Goal: Task Accomplishment & Management: Complete application form

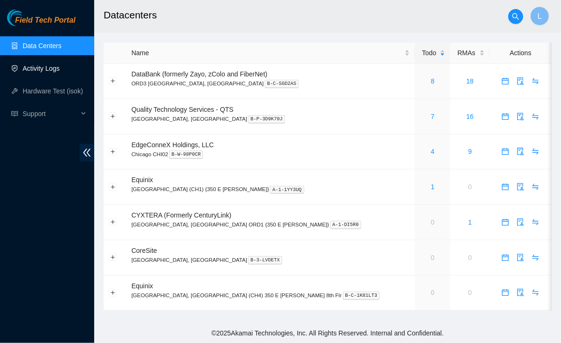
click at [52, 72] on link "Activity Logs" at bounding box center [41, 69] width 37 height 8
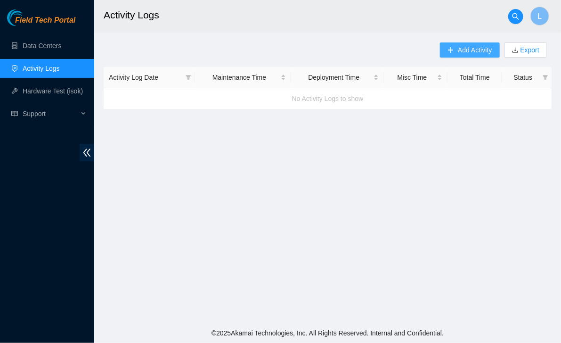
click at [468, 50] on span "Add Activity" at bounding box center [475, 50] width 34 height 10
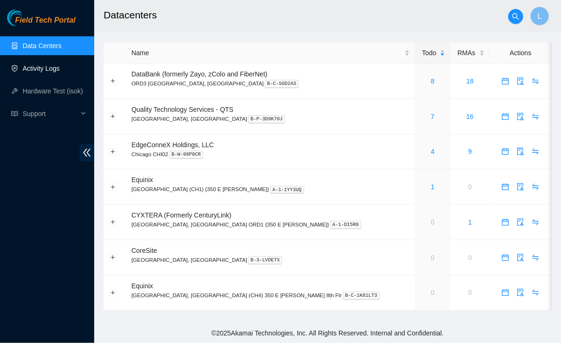
click at [42, 71] on link "Activity Logs" at bounding box center [41, 69] width 37 height 8
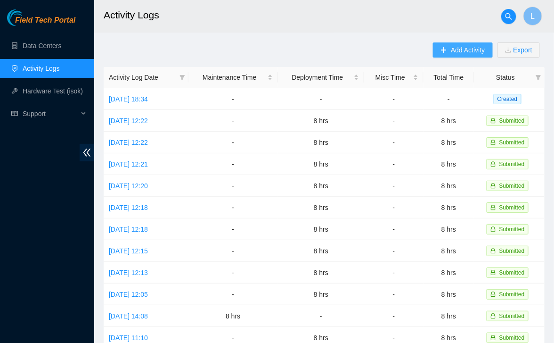
click at [453, 50] on span "Add Activity" at bounding box center [468, 50] width 34 height 10
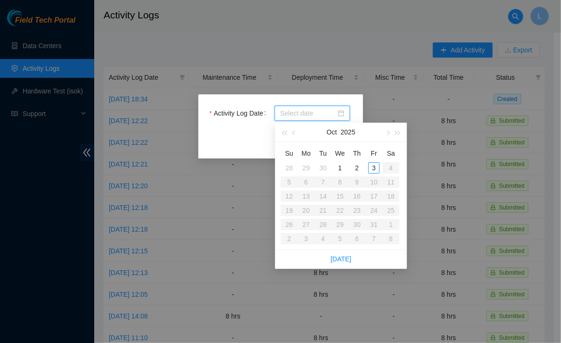
drag, startPoint x: 321, startPoint y: 113, endPoint x: 319, endPoint y: 117, distance: 5.3
click at [319, 117] on input "Activity Log Date" at bounding box center [308, 113] width 56 height 10
type input "[DATE]"
click at [308, 169] on div "29" at bounding box center [306, 167] width 11 height 11
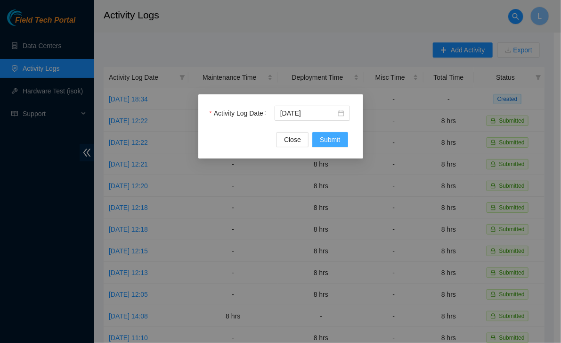
click at [332, 141] on span "Submit" at bounding box center [330, 139] width 21 height 10
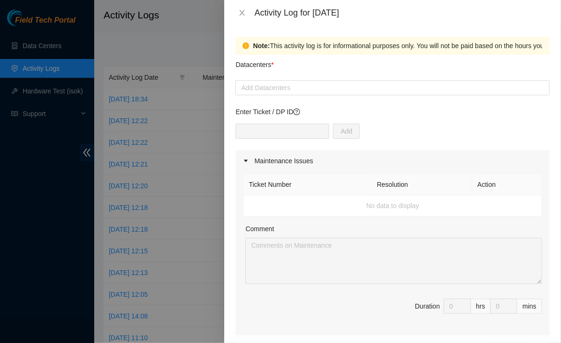
click at [302, 90] on div at bounding box center [393, 87] width 310 height 11
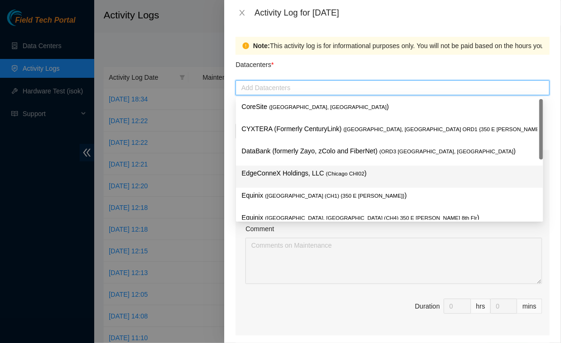
scroll to position [35, 0]
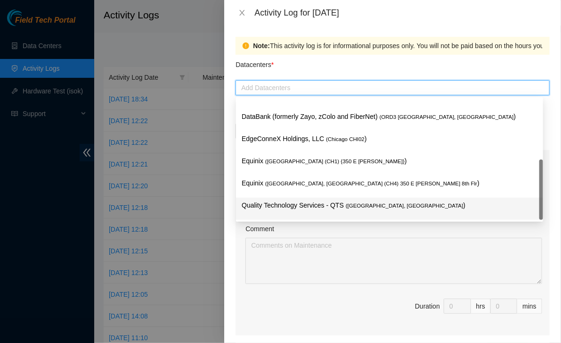
click at [293, 211] on div "Quality Technology Services - QTS ( [GEOGRAPHIC_DATA], [GEOGRAPHIC_DATA] )" at bounding box center [390, 208] width 296 height 17
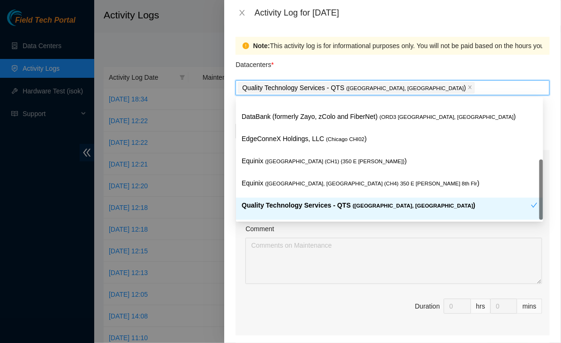
click at [278, 299] on span "Duration 0 hrs 0 mins" at bounding box center [392, 311] width 299 height 26
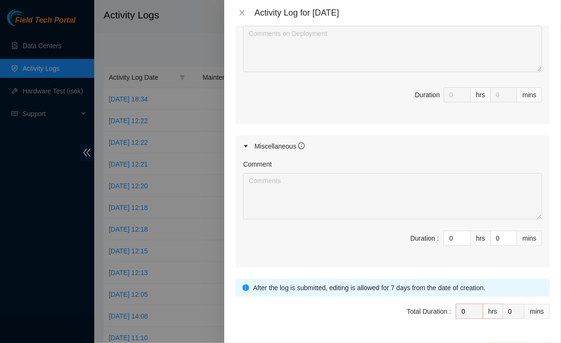
scroll to position [431, 0]
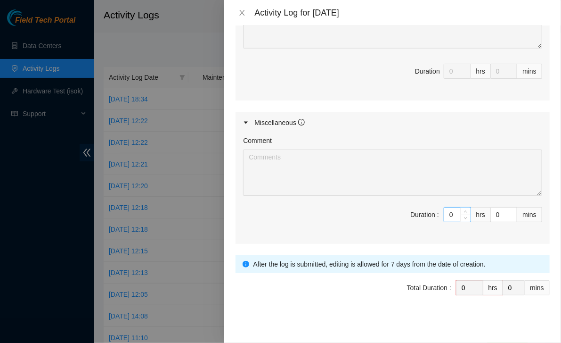
click at [445, 212] on input "0" at bounding box center [458, 214] width 26 height 14
type input "8"
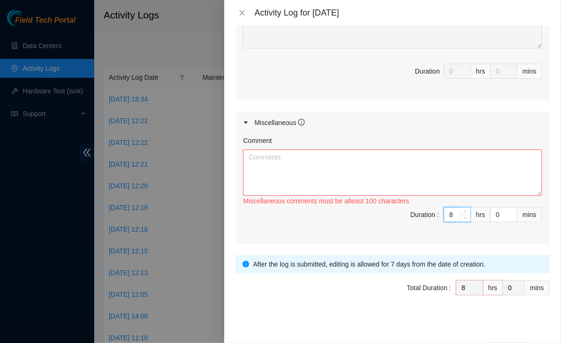
type input "8"
click at [339, 180] on textarea "Comment" at bounding box center [392, 172] width 299 height 46
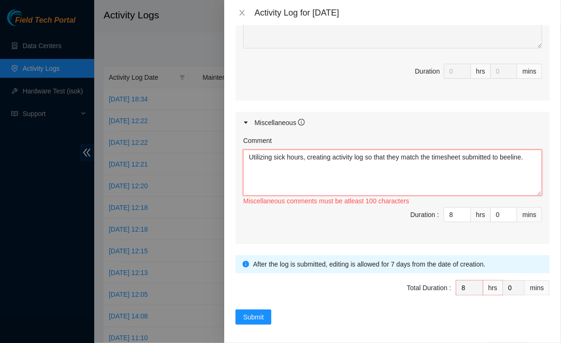
click at [532, 156] on textarea "Utilizing sick hours, creating activity log so that they match the timesheet su…" at bounding box center [392, 172] width 299 height 46
paste textarea "Utilizing sick hours, creating activity log so that they match the timesheet su…"
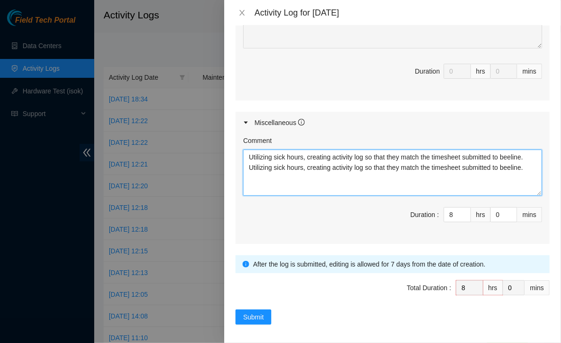
type textarea "Utilizing sick hours, creating activity log so that they match the timesheet su…"
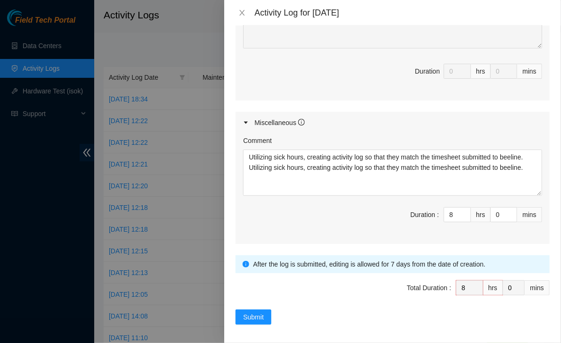
click at [323, 219] on span "Duration : 8 hrs 0 mins" at bounding box center [392, 220] width 299 height 26
click at [260, 316] on span "Submit" at bounding box center [253, 317] width 21 height 10
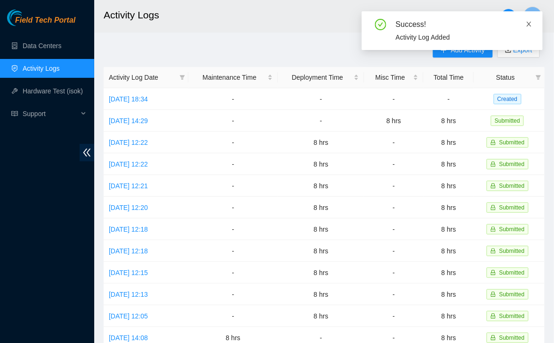
click at [529, 25] on icon "close" at bounding box center [529, 24] width 7 height 7
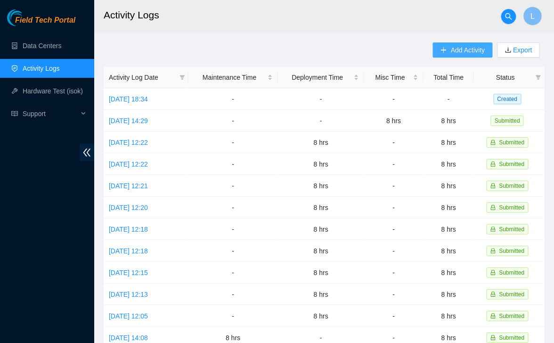
click at [461, 49] on span "Add Activity" at bounding box center [468, 50] width 34 height 10
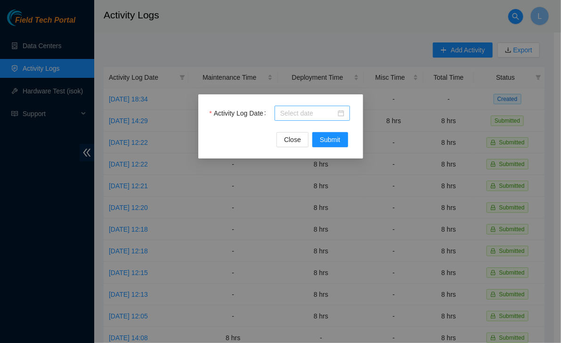
click at [304, 106] on div at bounding box center [312, 113] width 75 height 15
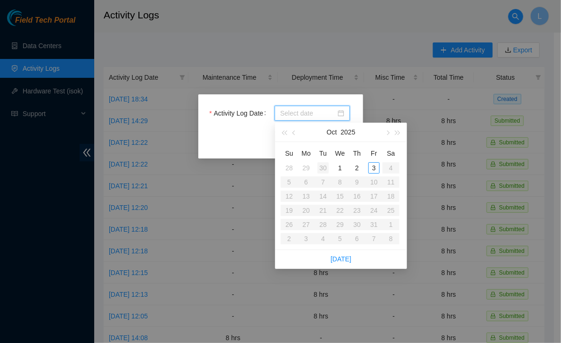
type input "[DATE]"
click at [322, 169] on div "30" at bounding box center [323, 167] width 11 height 11
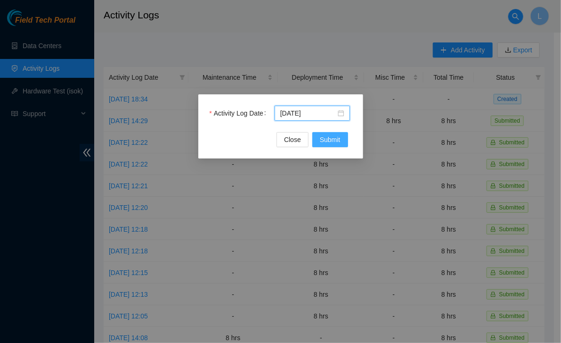
click at [332, 143] on span "Submit" at bounding box center [330, 139] width 21 height 10
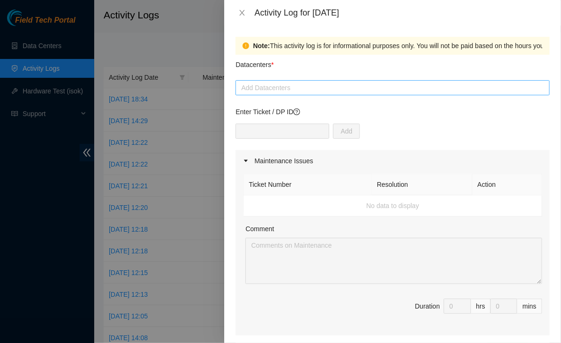
click at [325, 93] on div at bounding box center [393, 87] width 310 height 11
type input "q"
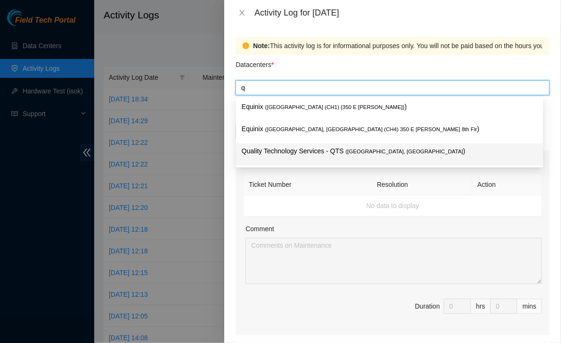
click at [283, 153] on p "Quality Technology Services - QTS ( [GEOGRAPHIC_DATA], [GEOGRAPHIC_DATA] )" at bounding box center [390, 151] width 296 height 11
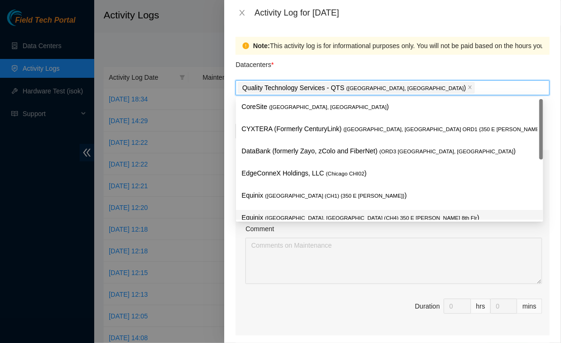
click at [254, 308] on span "Duration 0 hrs 0 mins" at bounding box center [392, 311] width 299 height 26
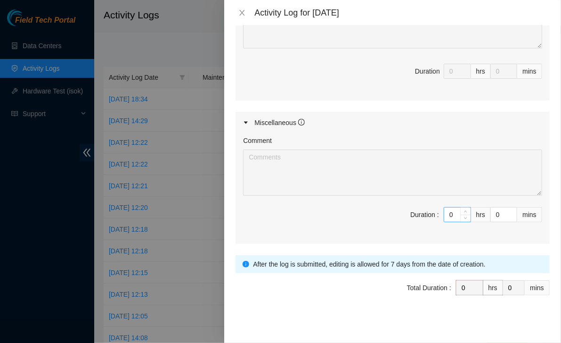
click at [449, 212] on input "0" at bounding box center [458, 214] width 26 height 14
type input "8"
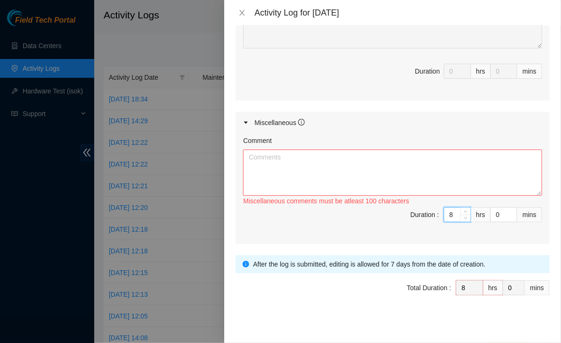
type input "8"
click at [384, 180] on textarea "Comment" at bounding box center [392, 172] width 299 height 46
paste textarea "Utilizing sick hours, creating activity log so that they match the timesheet su…"
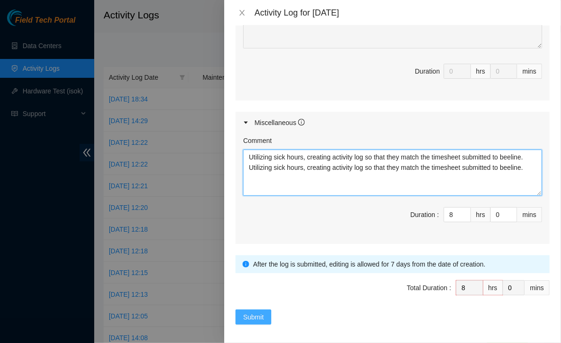
type textarea "Utilizing sick hours, creating activity log so that they match the timesheet su…"
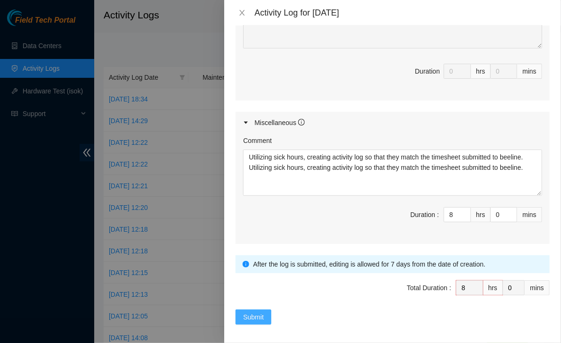
click at [253, 313] on span "Submit" at bounding box center [253, 317] width 21 height 10
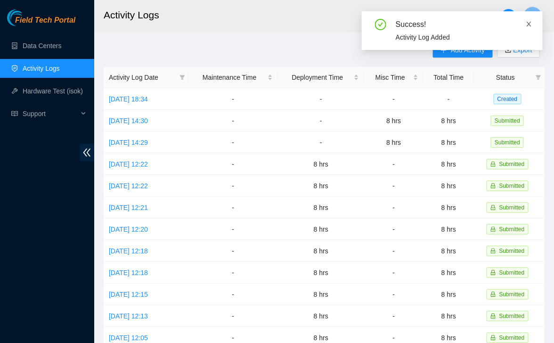
click at [528, 24] on icon "close" at bounding box center [529, 24] width 7 height 7
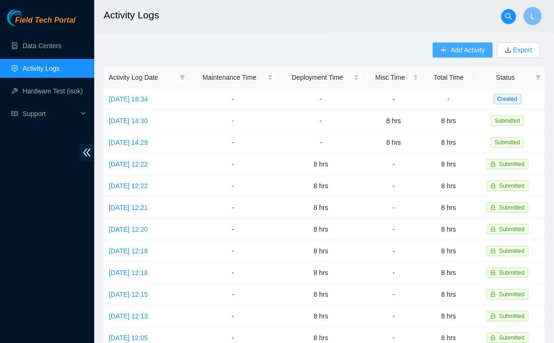
click at [454, 52] on span "Add Activity" at bounding box center [468, 50] width 34 height 10
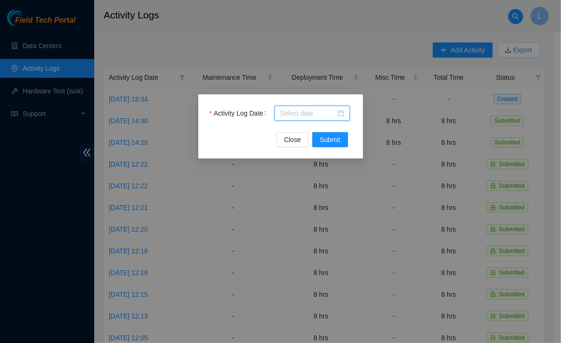
click at [312, 111] on input "Activity Log Date" at bounding box center [308, 113] width 56 height 10
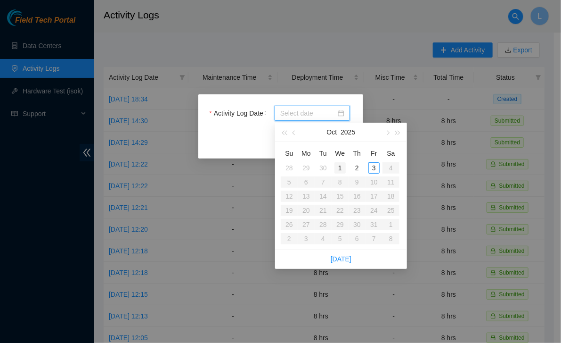
type input "[DATE]"
click at [338, 165] on div "1" at bounding box center [340, 167] width 11 height 11
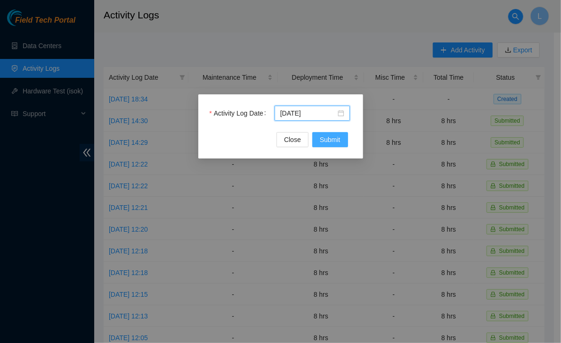
click at [333, 144] on span "Submit" at bounding box center [330, 139] width 21 height 10
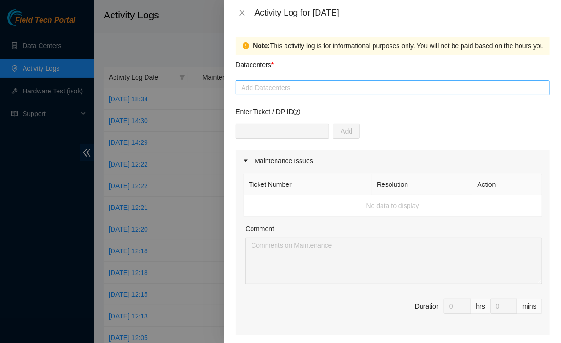
click at [289, 93] on div at bounding box center [393, 87] width 310 height 11
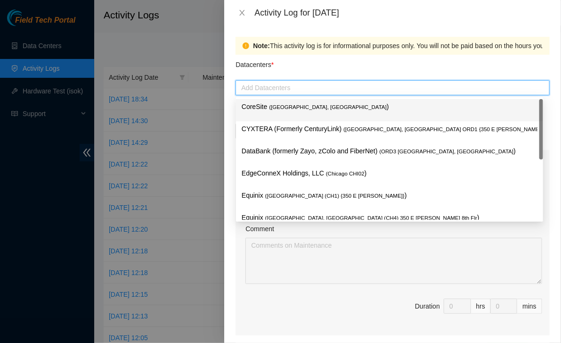
type input "q"
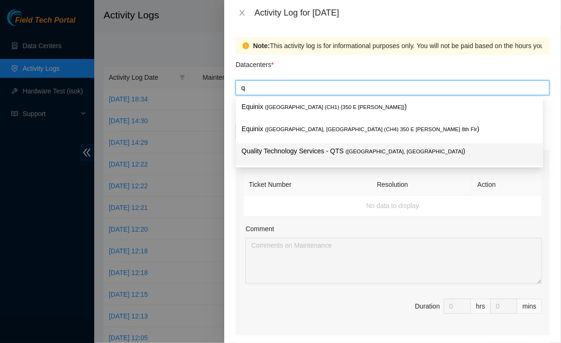
click at [259, 161] on div "Quality Technology Services - QTS ( [GEOGRAPHIC_DATA], [GEOGRAPHIC_DATA] )" at bounding box center [390, 154] width 296 height 17
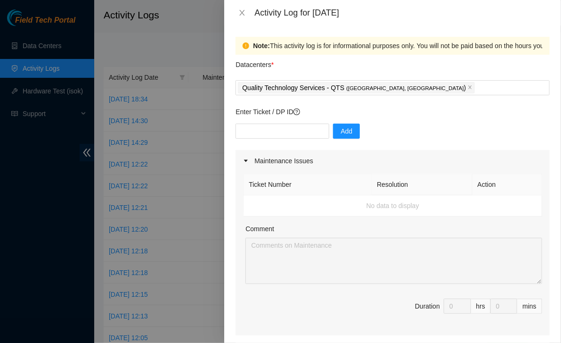
click at [272, 294] on div "Ticket Number Resolution Action No data to display Comment Duration 0 hrs 0 mins" at bounding box center [393, 254] width 314 height 164
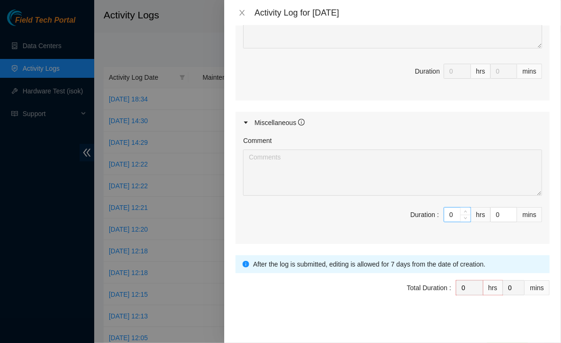
click at [445, 209] on input "0" at bounding box center [458, 214] width 26 height 14
type input "8"
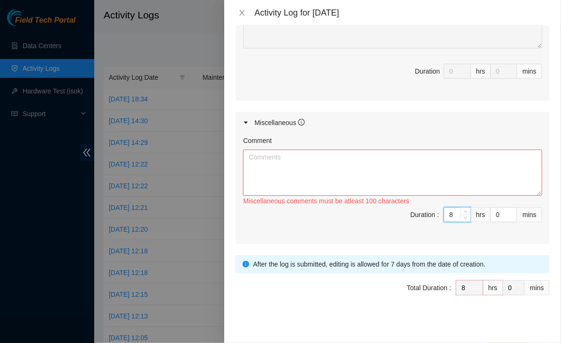
type input "8"
click at [384, 172] on textarea "Comment" at bounding box center [392, 172] width 299 height 46
paste textarea "Utilizing sick hours, creating activity log so that they match the timesheet su…"
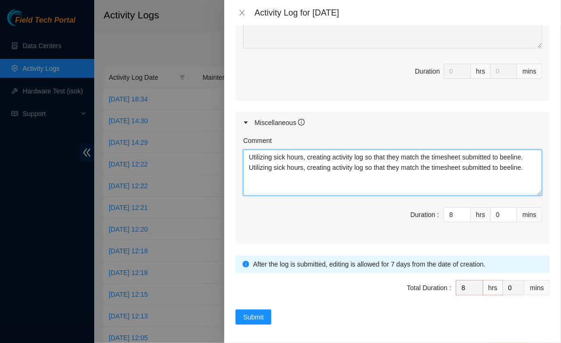
type textarea "Utilizing sick hours, creating activity log so that they match the timesheet su…"
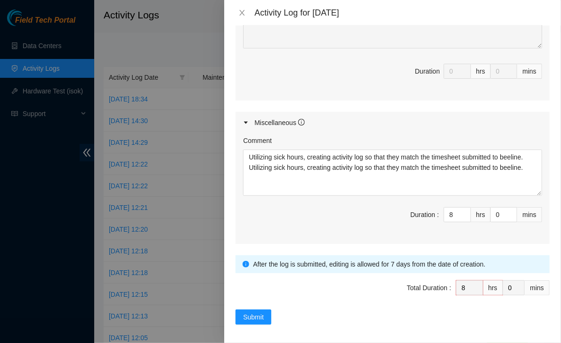
click at [327, 229] on span "Duration : 8 hrs 0 mins" at bounding box center [392, 220] width 299 height 26
click at [257, 312] on span "Submit" at bounding box center [253, 317] width 21 height 10
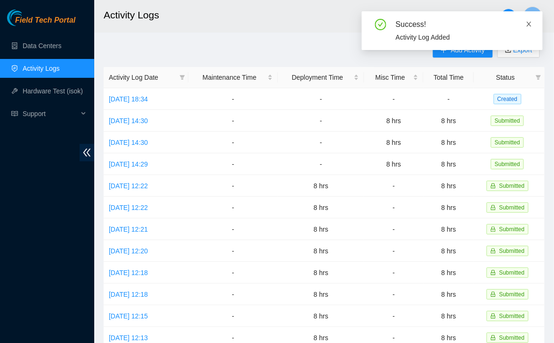
click at [528, 25] on icon "close" at bounding box center [529, 24] width 7 height 7
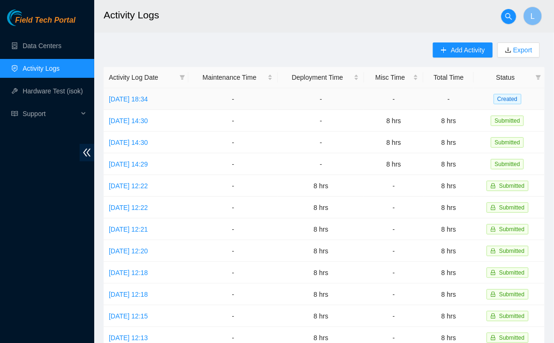
click at [177, 97] on td "[DATE] 18:34" at bounding box center [146, 99] width 85 height 22
click at [146, 99] on link "[DATE] 18:34" at bounding box center [128, 99] width 39 height 8
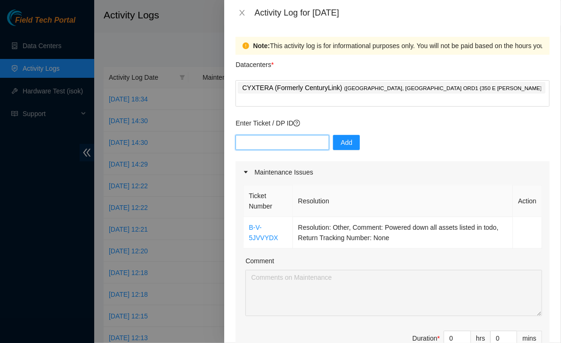
click at [302, 135] on input "text" at bounding box center [283, 142] width 94 height 15
click at [454, 91] on div "CYXTERA (Formerly CenturyLink) ( [GEOGRAPHIC_DATA], [GEOGRAPHIC_DATA] ORD1 {350…" at bounding box center [393, 93] width 310 height 25
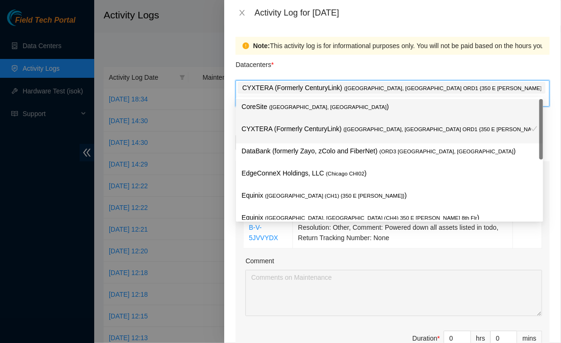
type input "eq"
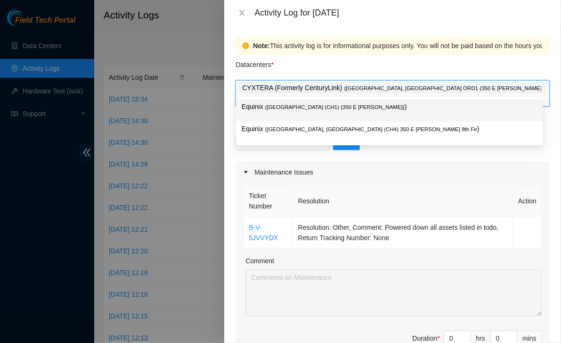
click at [307, 110] on span "( [GEOGRAPHIC_DATA] (CH1) {350 E [PERSON_NAME]}" at bounding box center [335, 107] width 140 height 6
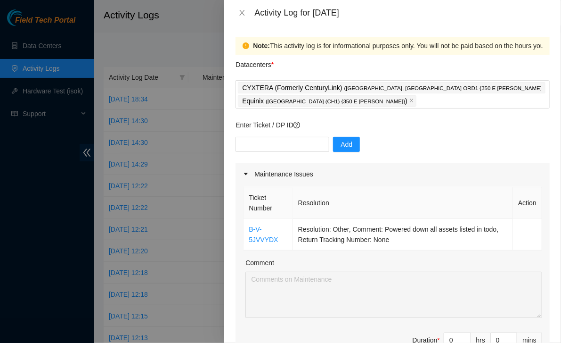
click at [310, 262] on div "Comment" at bounding box center [394, 264] width 297 height 14
click at [261, 139] on input "text" at bounding box center [283, 144] width 94 height 15
paste input "DP85576"
type input "DP85576"
click at [333, 144] on button "Add" at bounding box center [346, 144] width 27 height 15
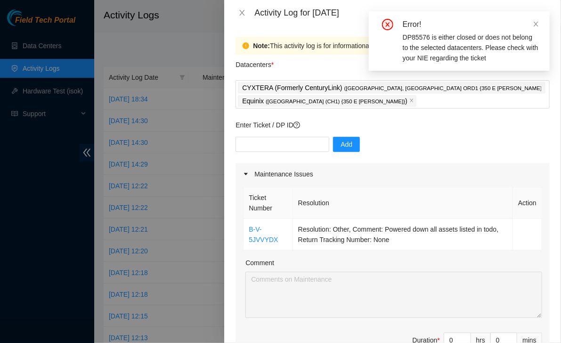
click at [443, 210] on th "Resolution" at bounding box center [403, 203] width 220 height 32
click at [413, 99] on icon "close" at bounding box center [411, 100] width 3 height 3
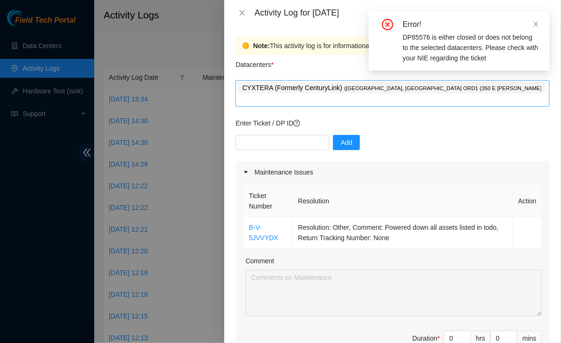
click at [476, 93] on div "CYXTERA (Formerly CenturyLink) ( [GEOGRAPHIC_DATA], [GEOGRAPHIC_DATA] ORD1 {350…" at bounding box center [393, 93] width 310 height 25
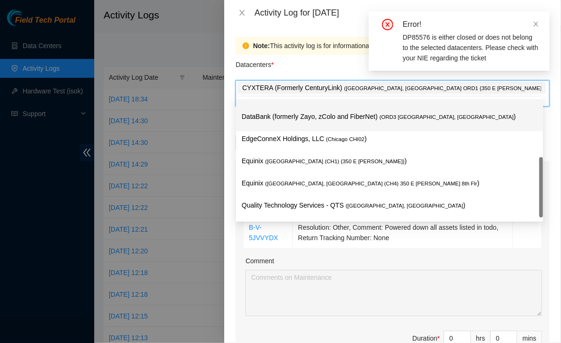
scroll to position [33, 0]
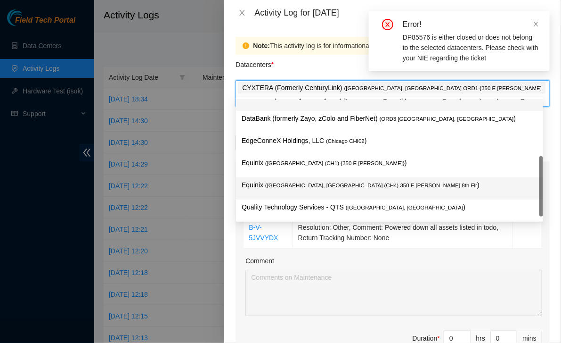
click at [347, 188] on span "( [GEOGRAPHIC_DATA], [GEOGRAPHIC_DATA] (CH4) 350 E [PERSON_NAME] 8th Flr" at bounding box center [371, 185] width 212 height 6
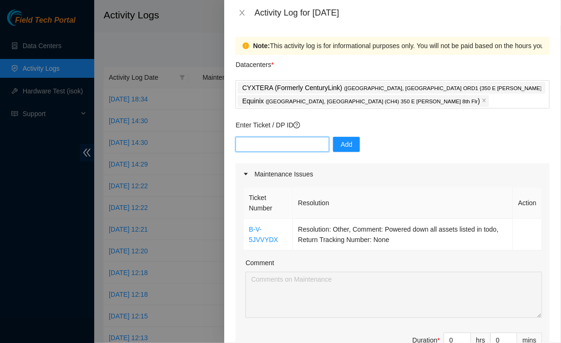
click at [267, 144] on input "text" at bounding box center [283, 144] width 94 height 15
click at [307, 143] on input "text" at bounding box center [283, 144] width 94 height 15
paste input "DP85576"
type input "DP85576"
click at [342, 143] on span "Add" at bounding box center [347, 144] width 12 height 10
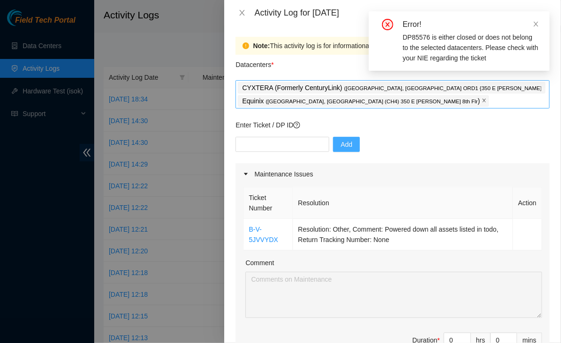
click at [482, 100] on icon "close" at bounding box center [484, 100] width 5 height 5
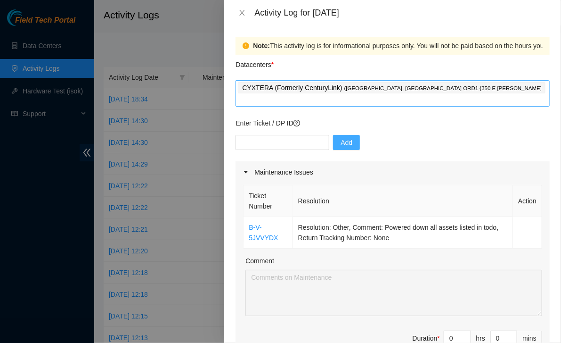
drag, startPoint x: 264, startPoint y: 327, endPoint x: 295, endPoint y: 260, distance: 73.2
click at [264, 330] on span "Duration * 0 hrs 0 mins" at bounding box center [392, 343] width 299 height 26
click at [308, 135] on input "text" at bounding box center [283, 142] width 94 height 15
paste input "DP85576"
type input "DP85576"
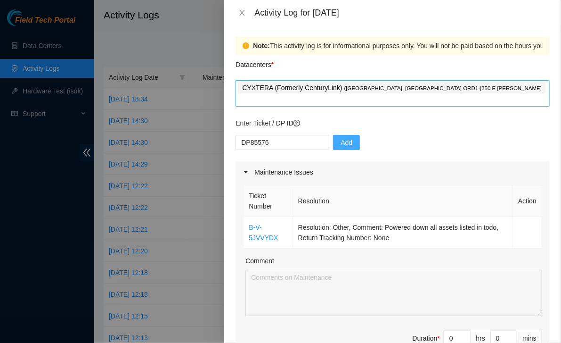
click at [341, 137] on span "Add" at bounding box center [347, 142] width 12 height 10
click at [288, 330] on span "Duration * 0 hrs 0 mins" at bounding box center [392, 343] width 299 height 26
click at [452, 93] on div "CYXTERA (Formerly CenturyLink) ( [GEOGRAPHIC_DATA], [GEOGRAPHIC_DATA] ORD1 {350…" at bounding box center [393, 93] width 310 height 25
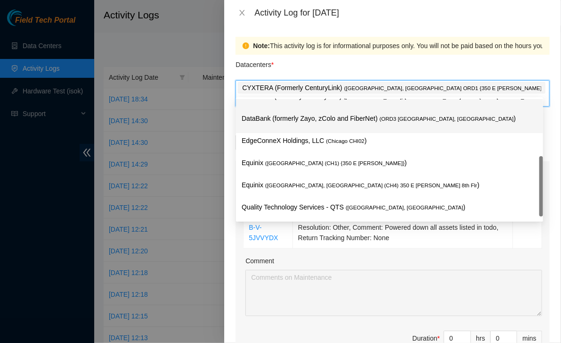
click at [310, 124] on div "DataBank (formerly Zayo, zColo and FiberNet) ( ORD3 [GEOGRAPHIC_DATA], [GEOGRAP…" at bounding box center [390, 121] width 296 height 17
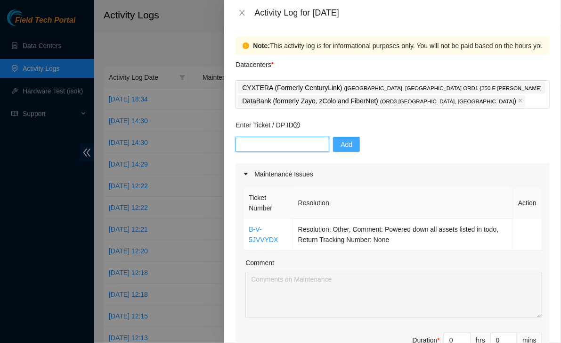
click at [271, 145] on input "text" at bounding box center [283, 144] width 94 height 15
paste input "DP85576"
type input "DP85576"
click at [342, 144] on span "Add" at bounding box center [347, 144] width 12 height 10
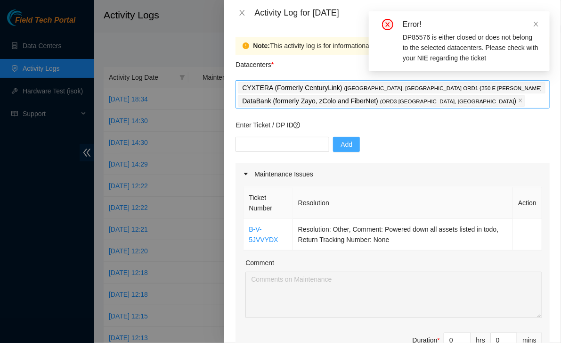
click at [462, 103] on div "CYXTERA (Formerly CenturyLink) ( [GEOGRAPHIC_DATA], [GEOGRAPHIC_DATA] ORD1 {350…" at bounding box center [393, 94] width 310 height 26
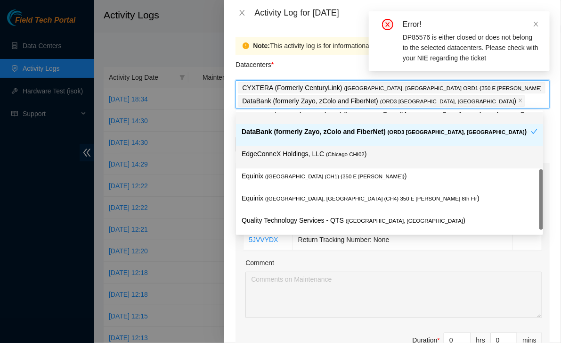
click at [313, 156] on p "EdgeConneX Holdings, LLC ( [GEOGRAPHIC_DATA] CHI02 )" at bounding box center [390, 153] width 296 height 11
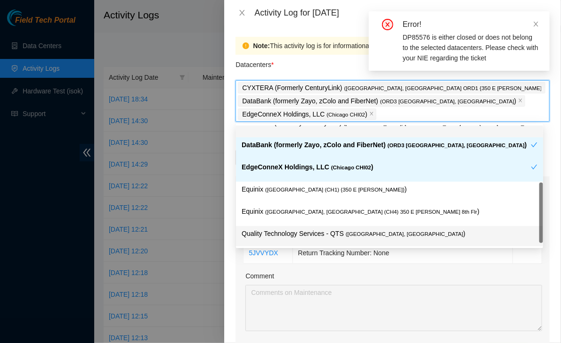
click at [239, 313] on div "Ticket Number Resolution Action B-V-5JVVYDX Resolution: Other, Comment: Powered…" at bounding box center [393, 290] width 314 height 184
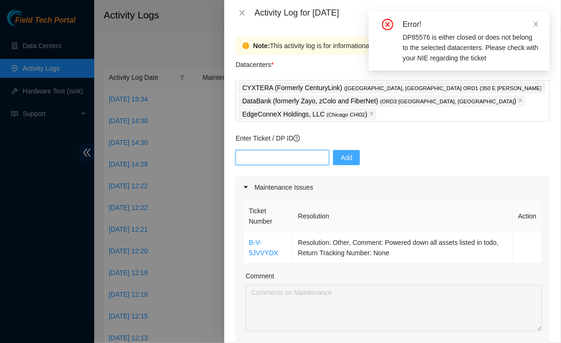
click at [287, 161] on input "text" at bounding box center [283, 157] width 94 height 15
paste input "DP85576"
type input "DP85576"
click at [342, 159] on span "Add" at bounding box center [347, 157] width 12 height 10
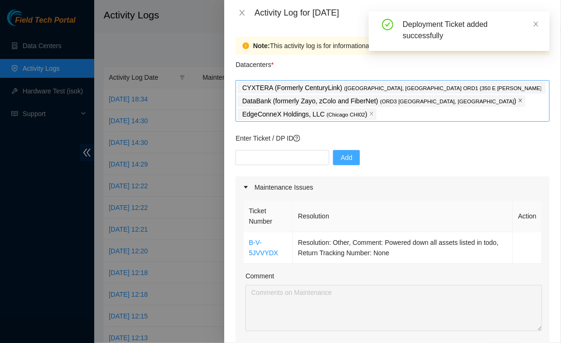
click at [519, 101] on icon "close" at bounding box center [521, 100] width 5 height 5
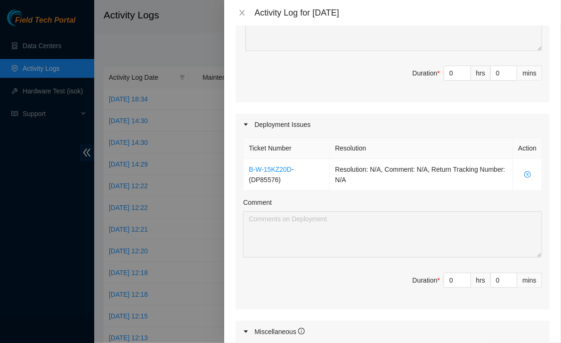
scroll to position [320, 0]
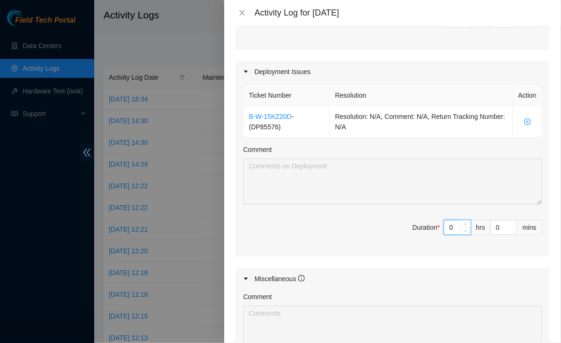
click at [445, 226] on input "0" at bounding box center [458, 227] width 26 height 14
type input "6"
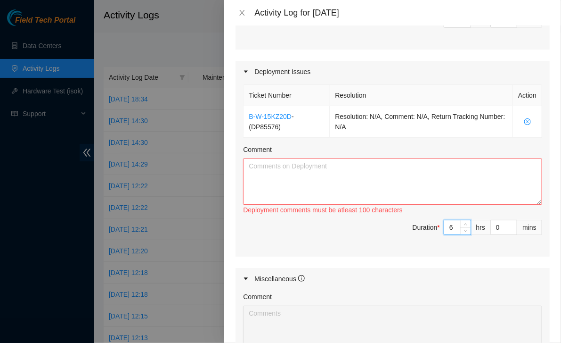
type input "0"
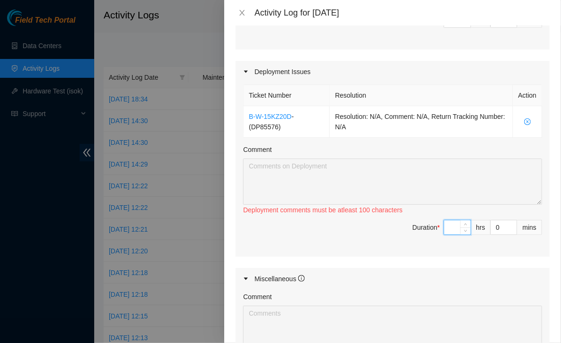
type input "7"
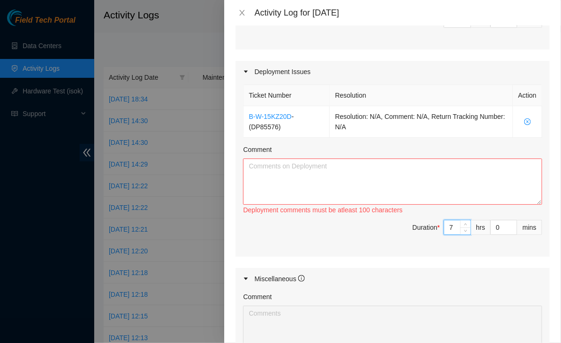
type input "7"
click at [374, 171] on textarea "Comment" at bounding box center [392, 181] width 299 height 46
paste textarea "Fibers are now in place in both cages, labeled as well. Fibers and bulkheads sc…"
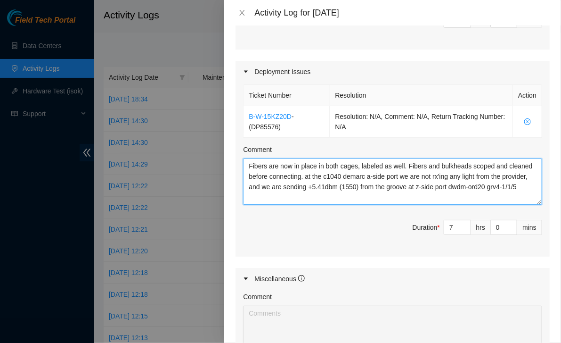
click at [249, 163] on textarea "Fibers are now in place in both cages, labeled as well. Fibers and bulkheads sc…" at bounding box center [392, 181] width 299 height 46
click at [250, 162] on textarea "Fibers are now in place in both cages, labeled as well. Fibers and bulkheads sc…" at bounding box center [392, 181] width 299 height 46
paste textarea "DP85576 - Equinix side Circuit: B-W-15KYNKX - i3 Broadband CID: 23318317"
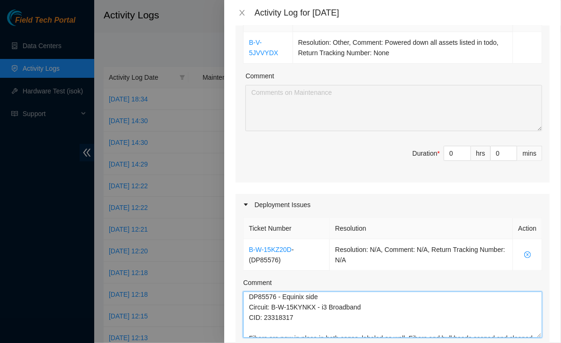
scroll to position [186, 0]
type textarea "DP85576 - Equinix side Circuit: B-W-15KYNKX - i3 Broadband CID: 23318317 Fibers…"
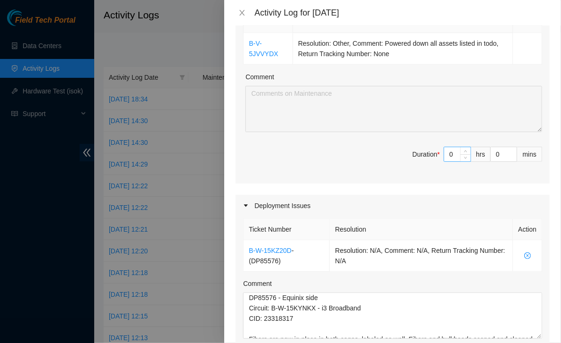
click at [448, 152] on input "0" at bounding box center [458, 154] width 26 height 14
type input "1"
type input "8"
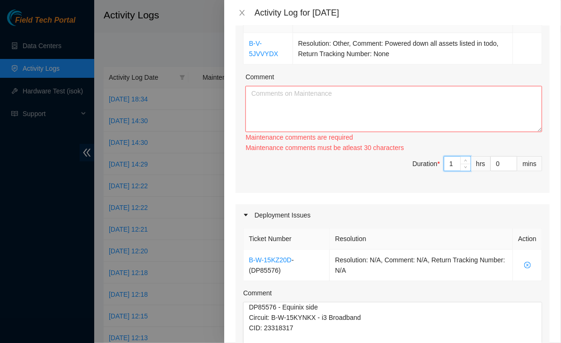
type input "1"
click at [356, 164] on span "Duration * 1 hrs 0 mins" at bounding box center [392, 169] width 299 height 26
click at [307, 115] on textarea "Comment" at bounding box center [394, 109] width 297 height 46
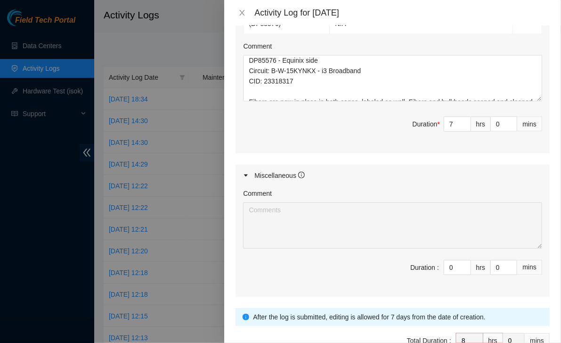
scroll to position [475, 0]
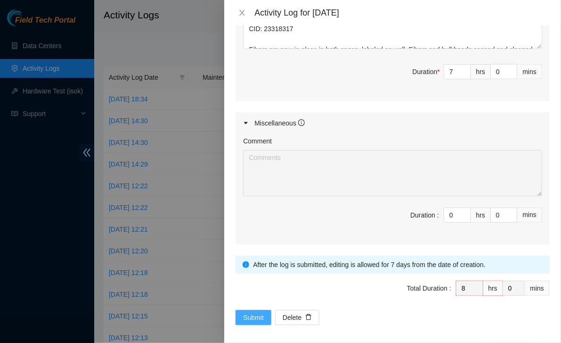
type textarea "Double checked with NIE as ticket todo had been incorrectly formatted"
click at [246, 315] on span "Submit" at bounding box center [253, 317] width 21 height 10
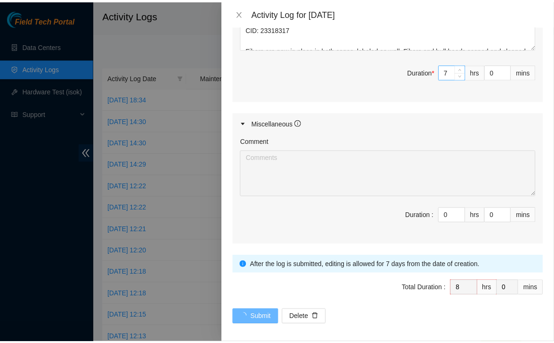
scroll to position [0, 0]
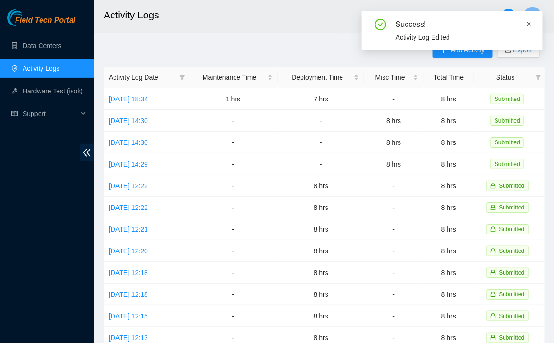
click at [532, 21] on icon "close" at bounding box center [529, 24] width 7 height 7
